Goal: Understand process/instructions: Learn how to perform a task or action

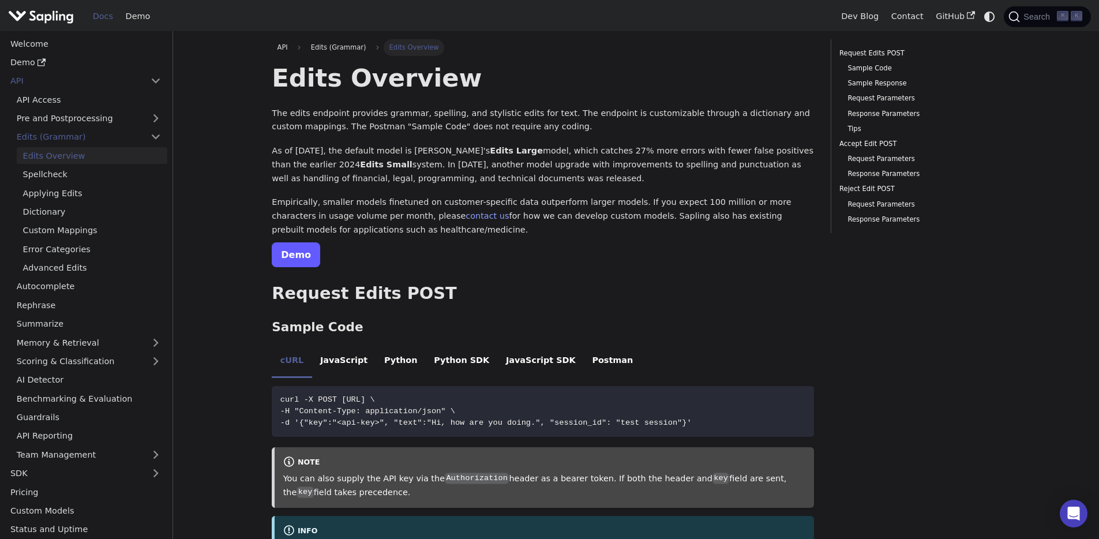
click at [286, 261] on link "Demo" at bounding box center [296, 254] width 48 height 25
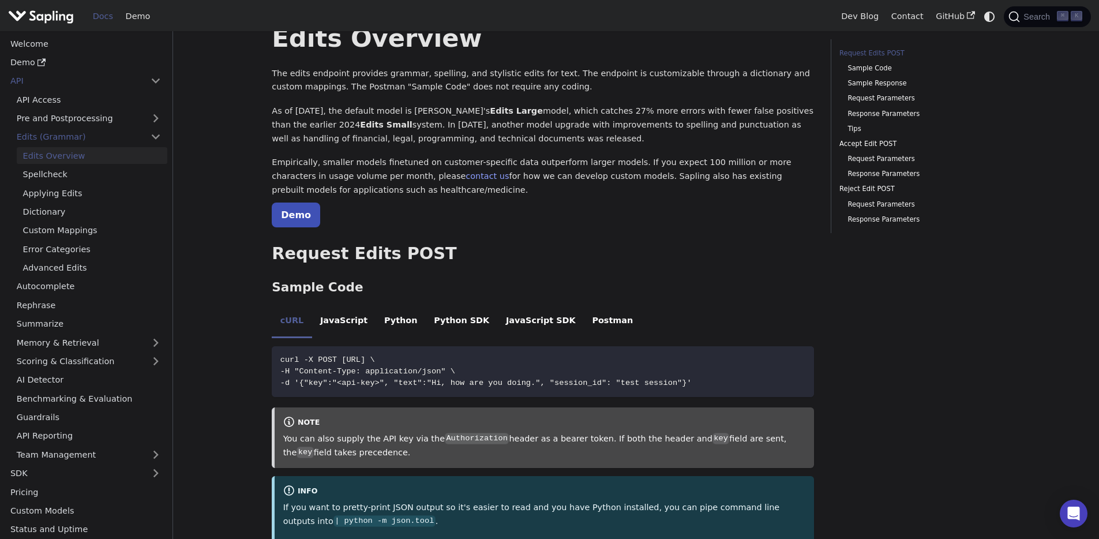
scroll to position [91, 0]
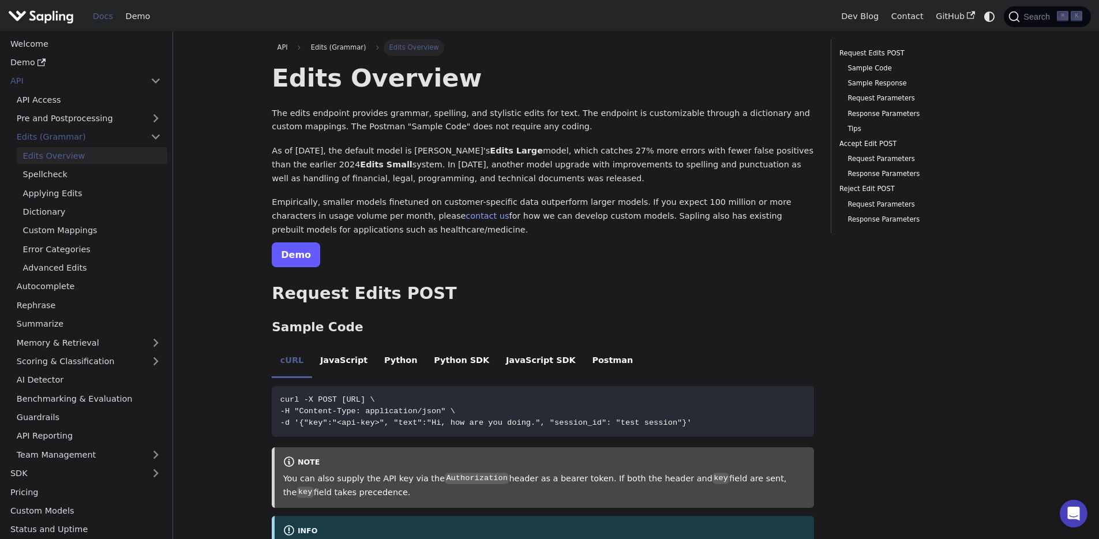
click at [300, 257] on link "Demo" at bounding box center [296, 254] width 48 height 25
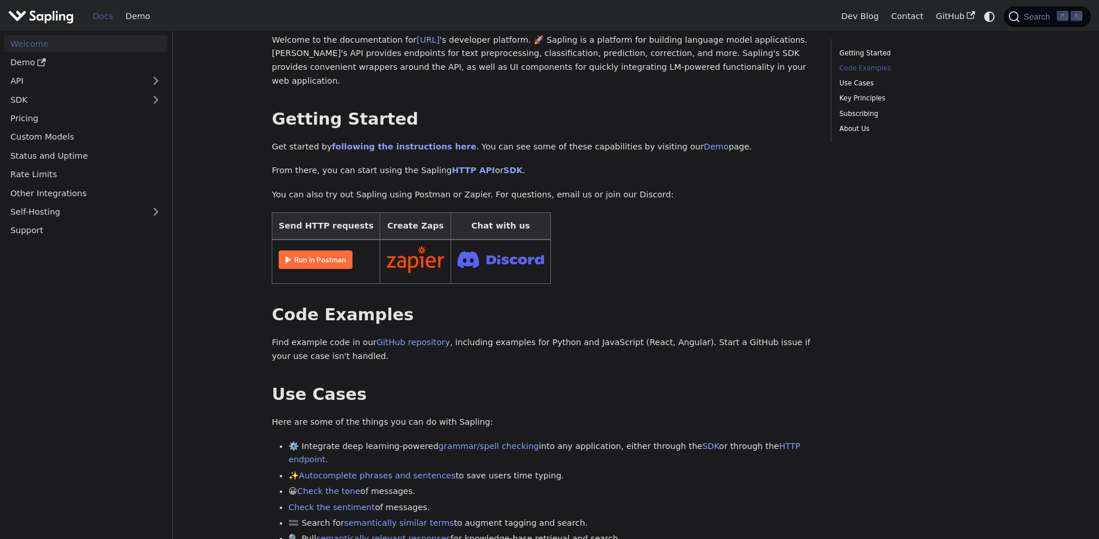
scroll to position [320, 0]
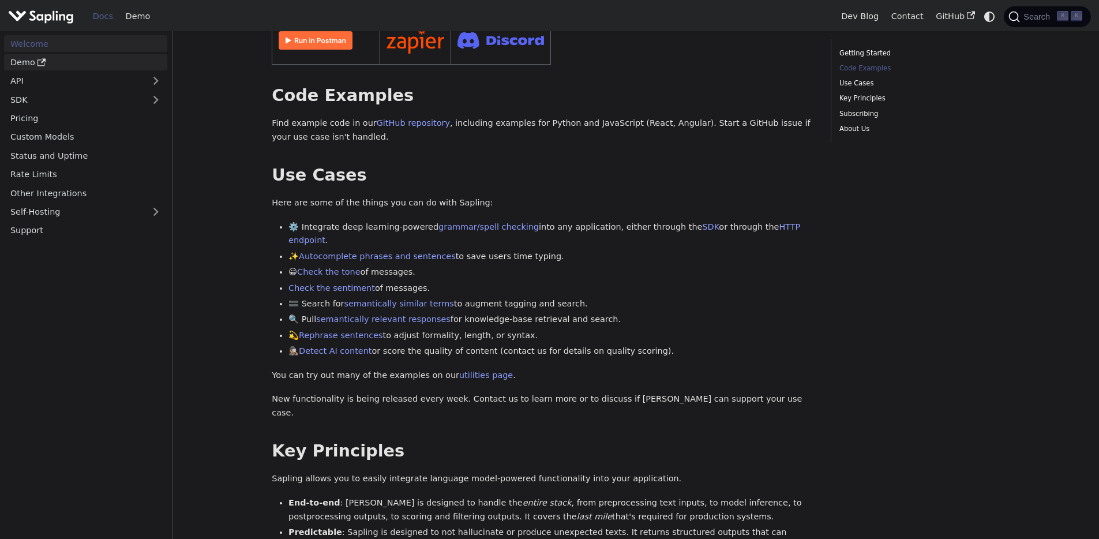
click at [20, 58] on link "Demo" at bounding box center [85, 62] width 163 height 17
